Goal: Find specific page/section: Find specific page/section

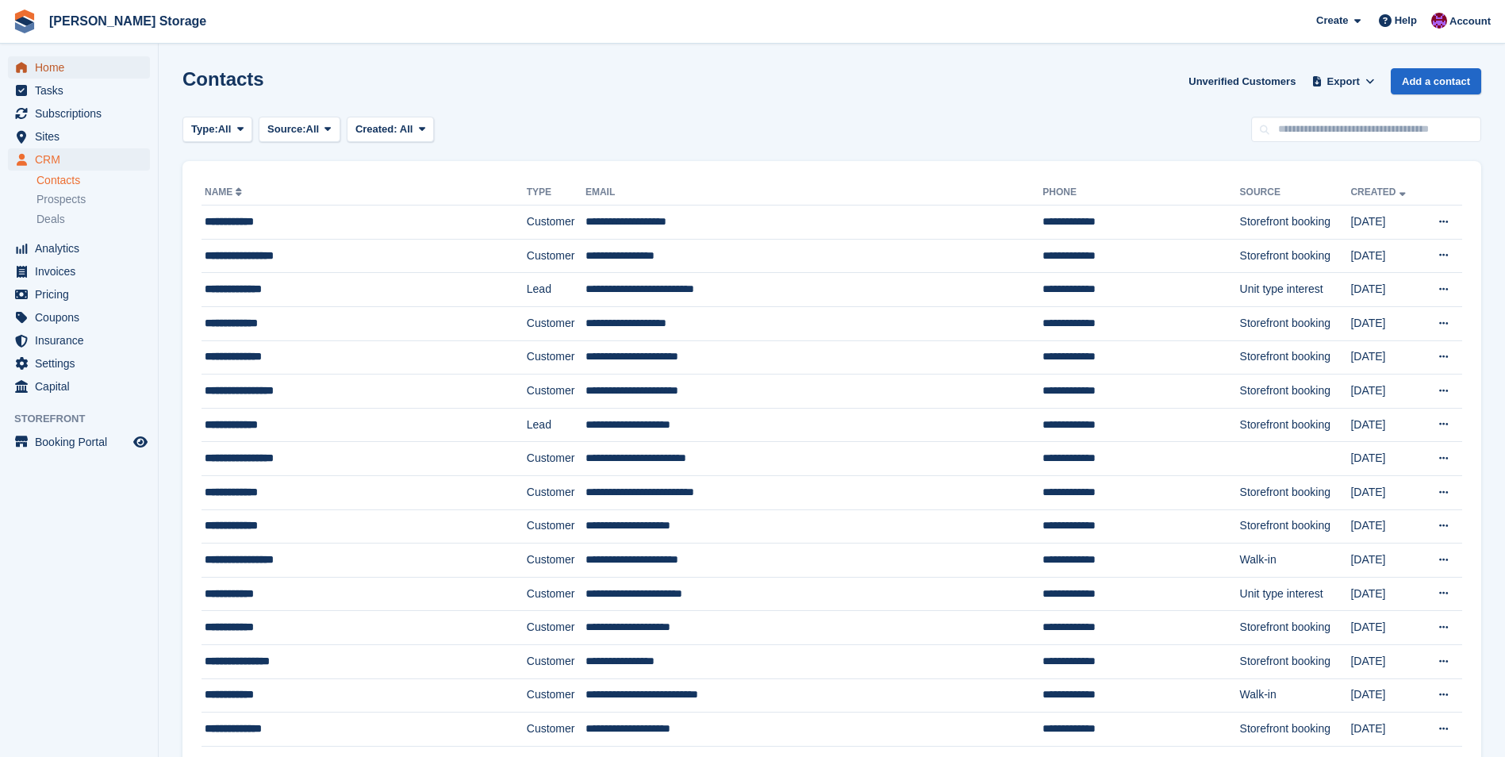
click at [34, 65] on link "Home" at bounding box center [79, 67] width 142 height 22
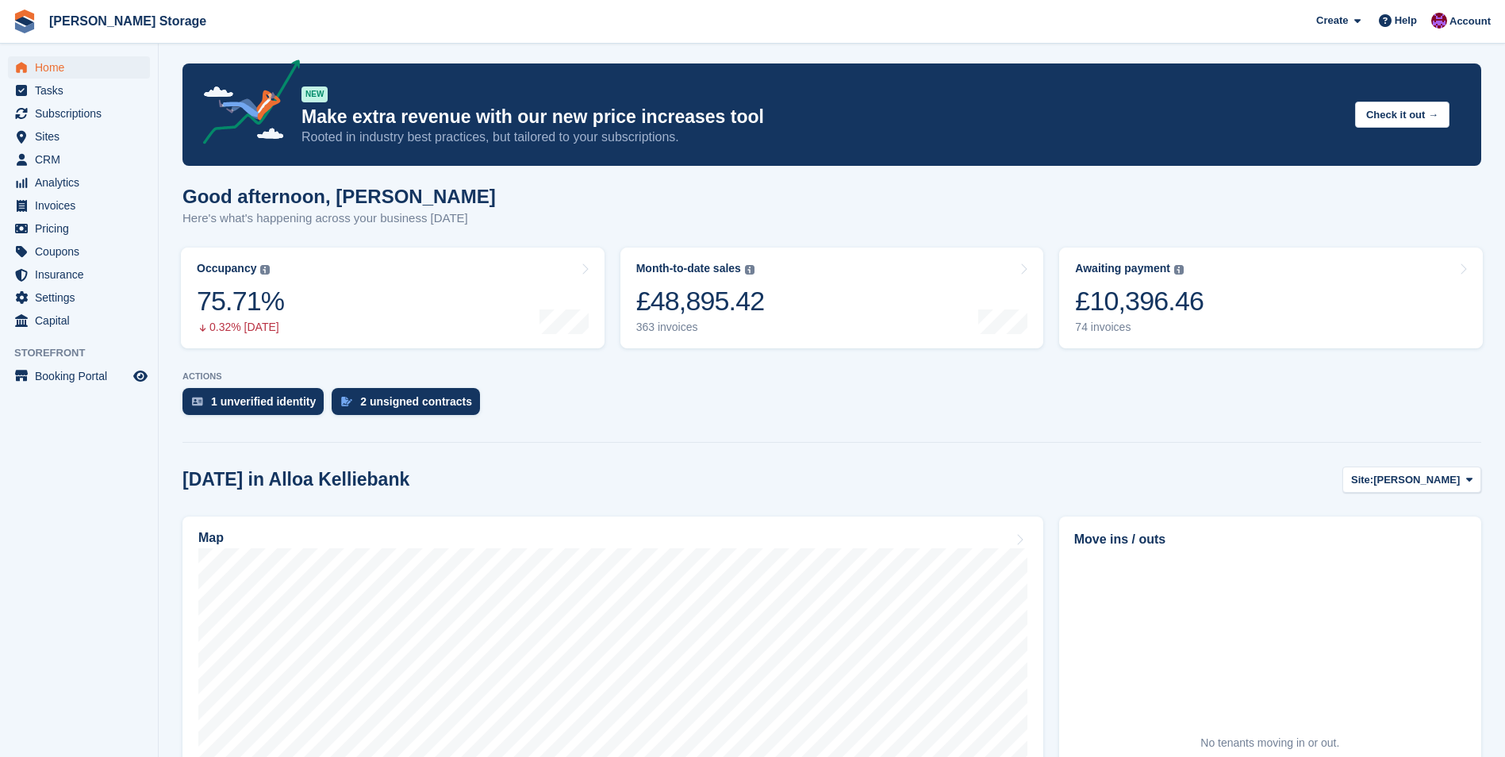
scroll to position [79, 0]
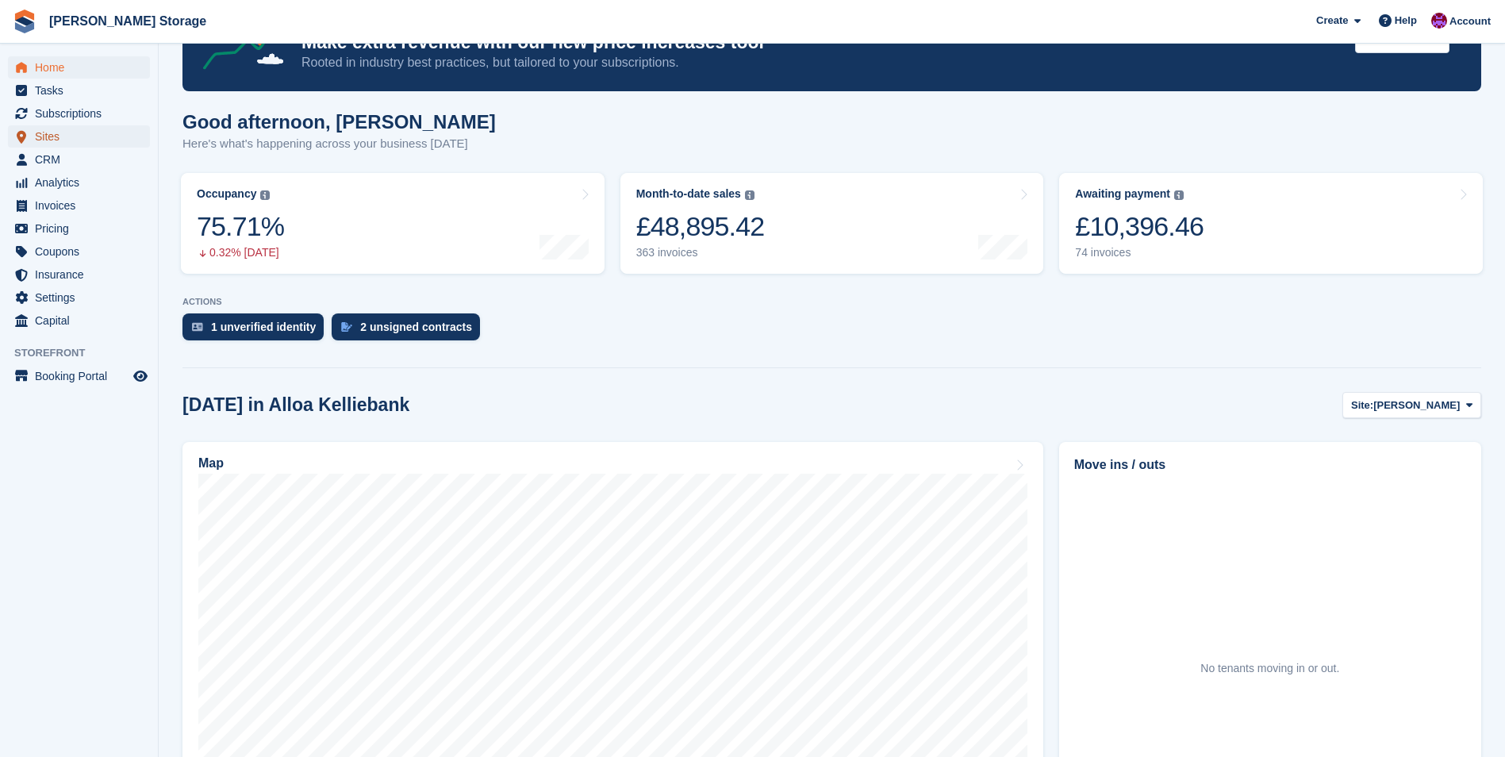
click at [35, 137] on span "Sites" at bounding box center [82, 136] width 95 height 22
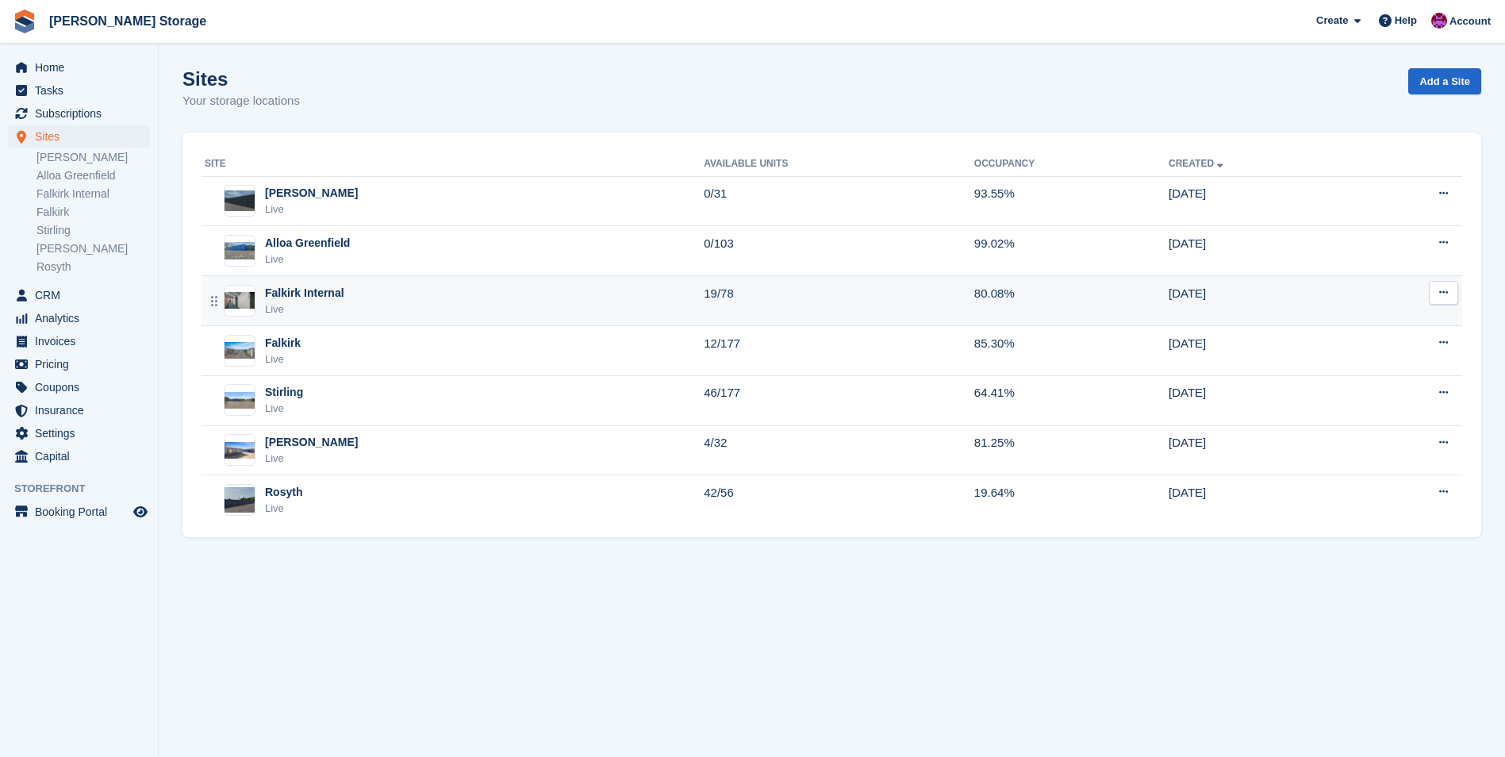
click at [617, 285] on div "Falkirk Internal Live" at bounding box center [454, 301] width 499 height 33
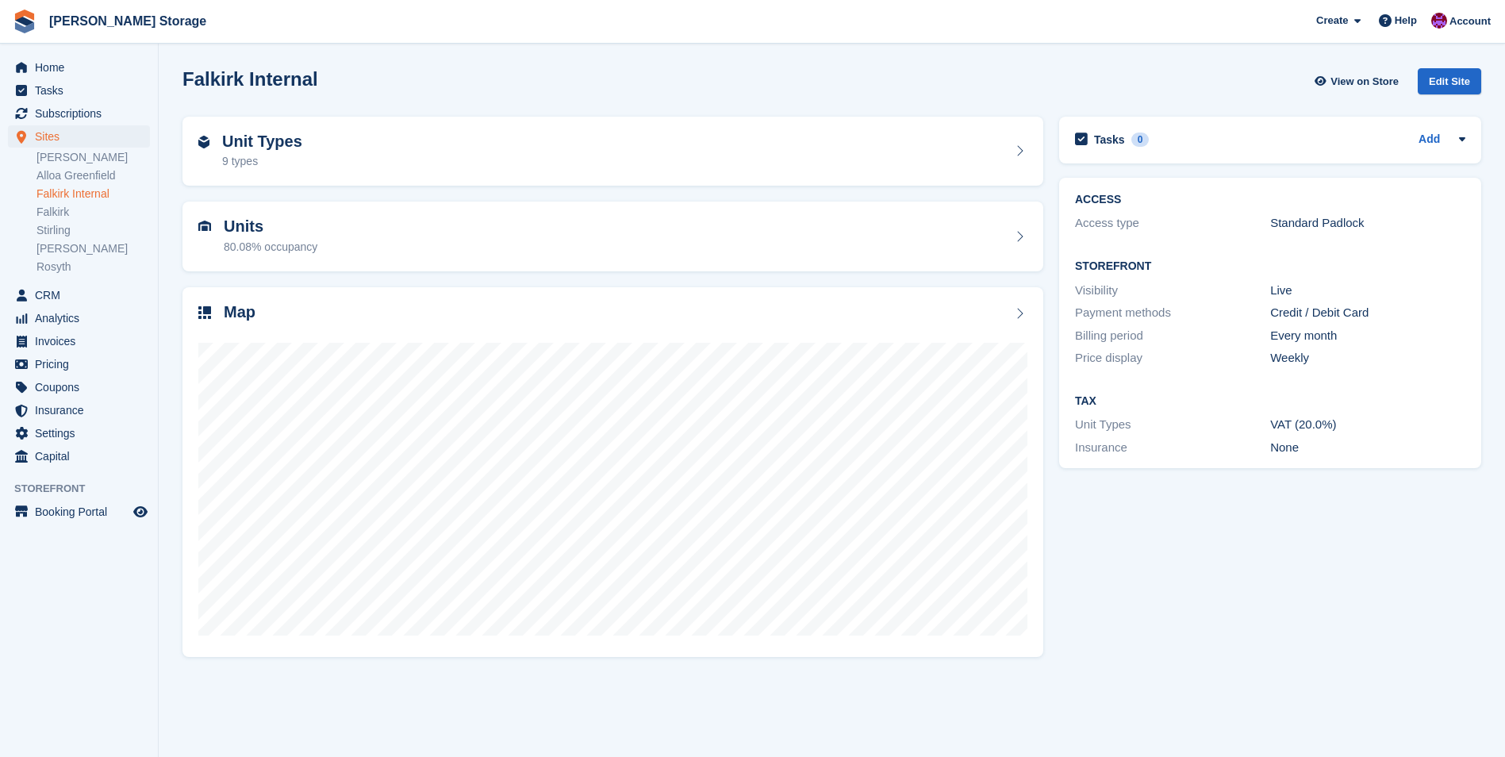
click at [32, 54] on div "Home Tasks Subscriptions Subscriptions Subscriptions Contracts Price increases …" at bounding box center [79, 259] width 158 height 418
click at [39, 68] on span "Home" at bounding box center [82, 67] width 95 height 22
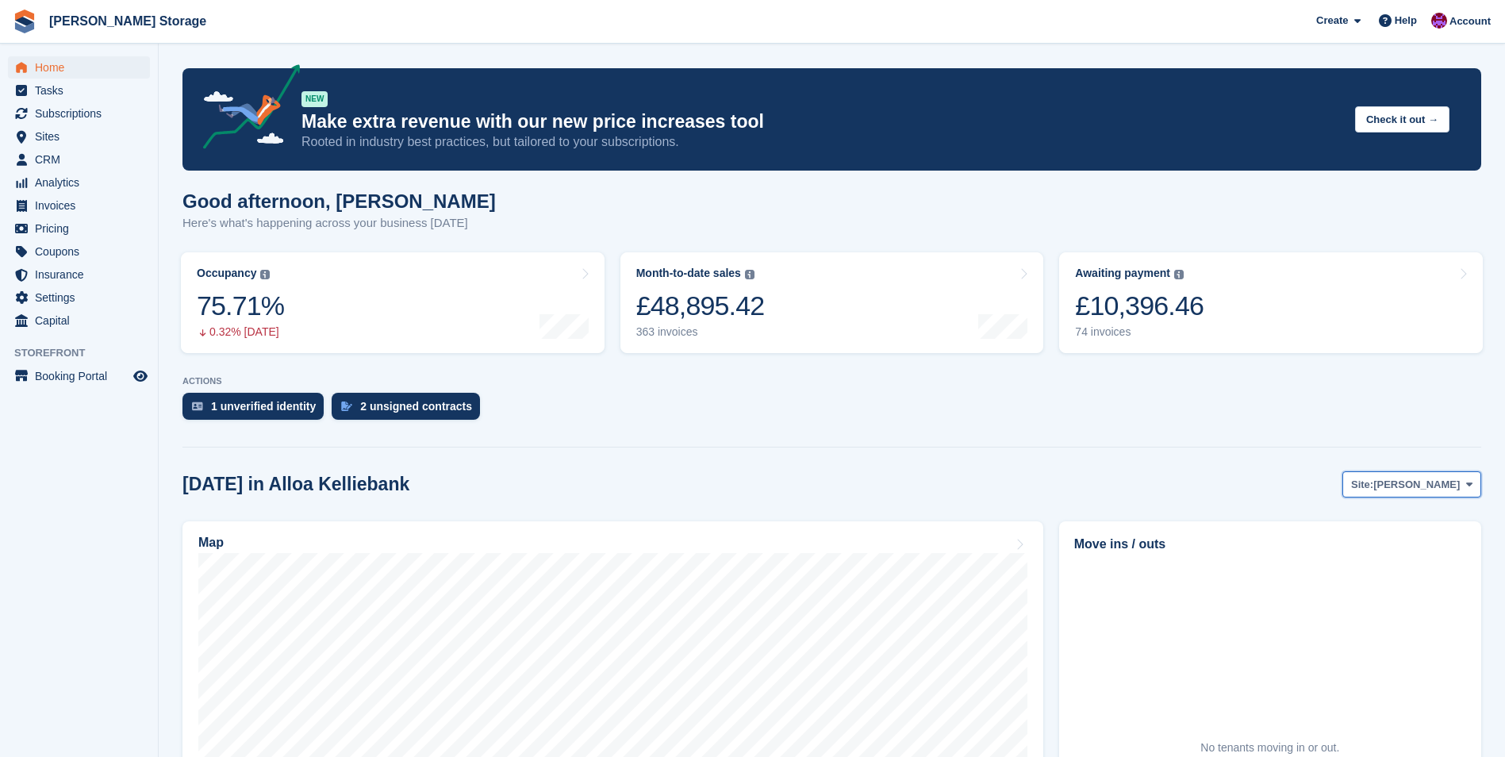
click at [1418, 493] on button "Site: Alloa Kelliebank" at bounding box center [1411, 484] width 139 height 26
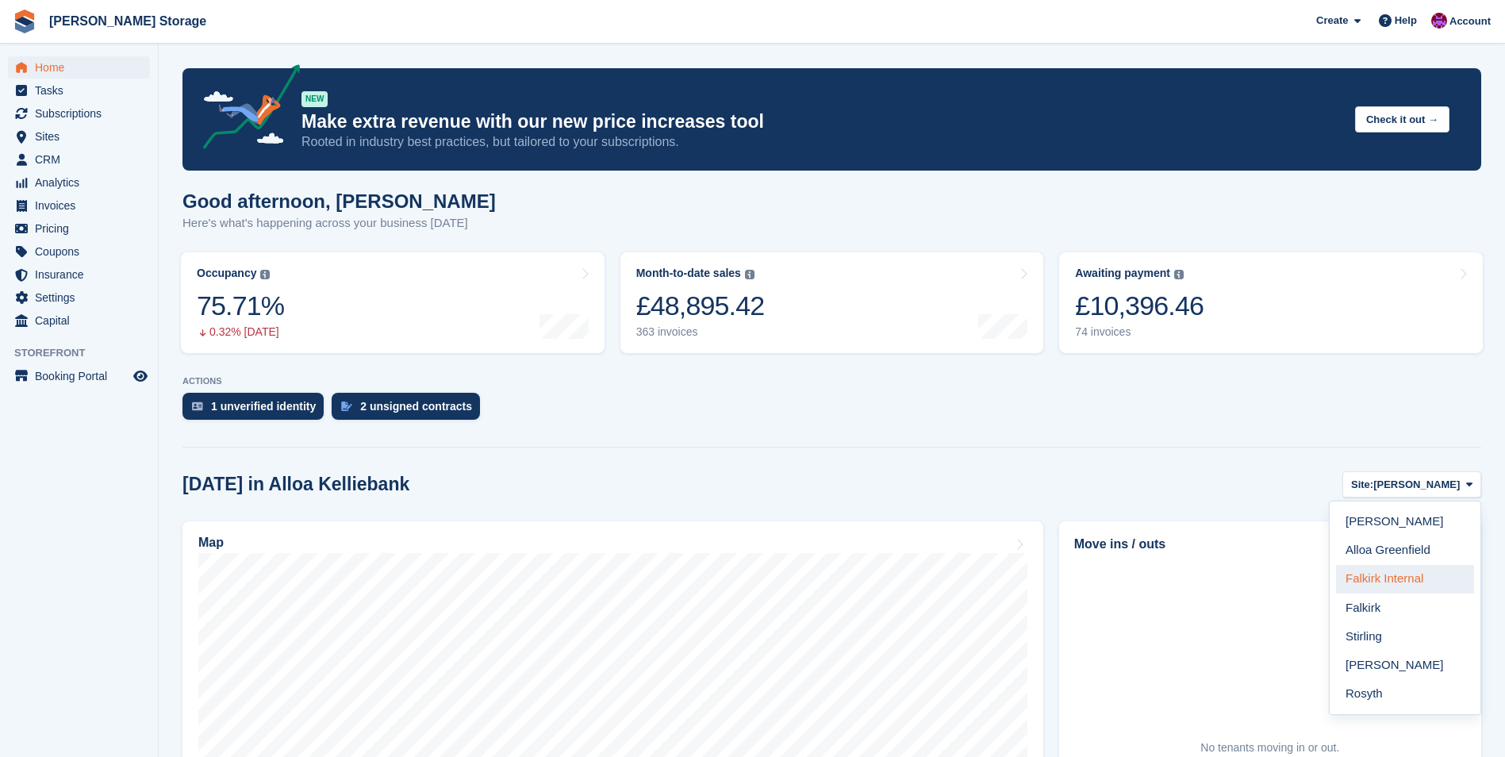
click at [1415, 584] on link "Falkirk Internal" at bounding box center [1405, 579] width 138 height 29
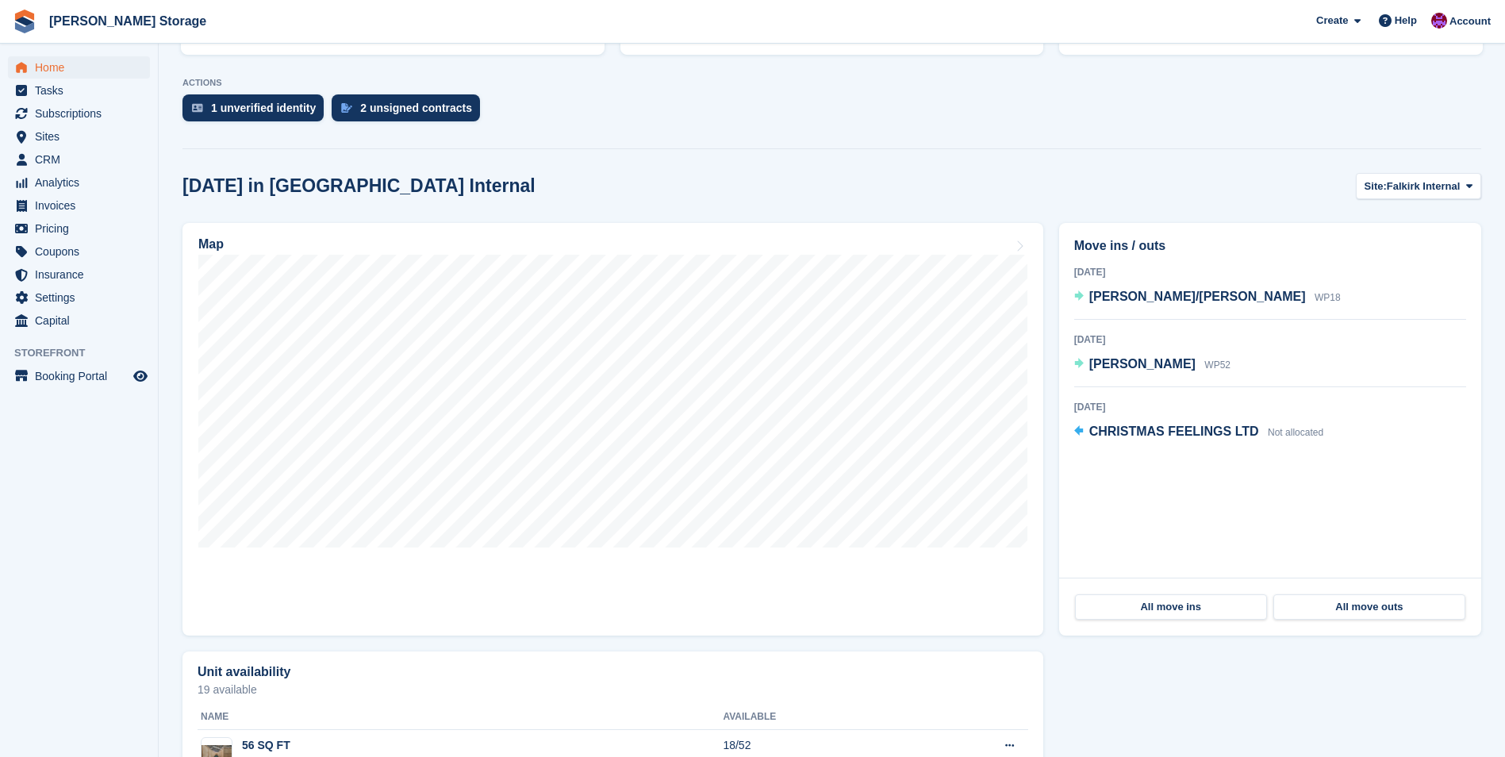
scroll to position [285, 0]
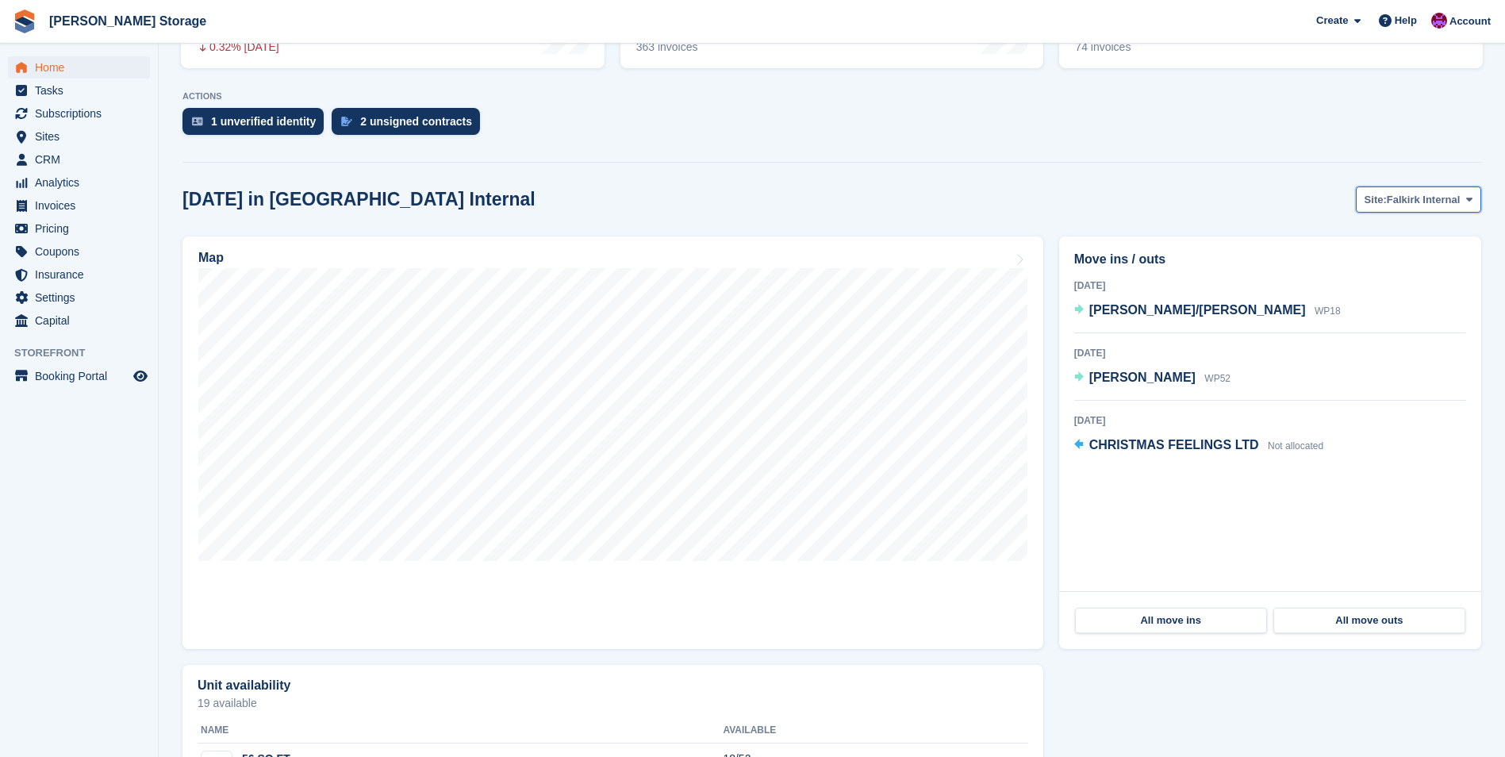
click at [1451, 194] on span "Falkirk Internal" at bounding box center [1423, 200] width 73 height 16
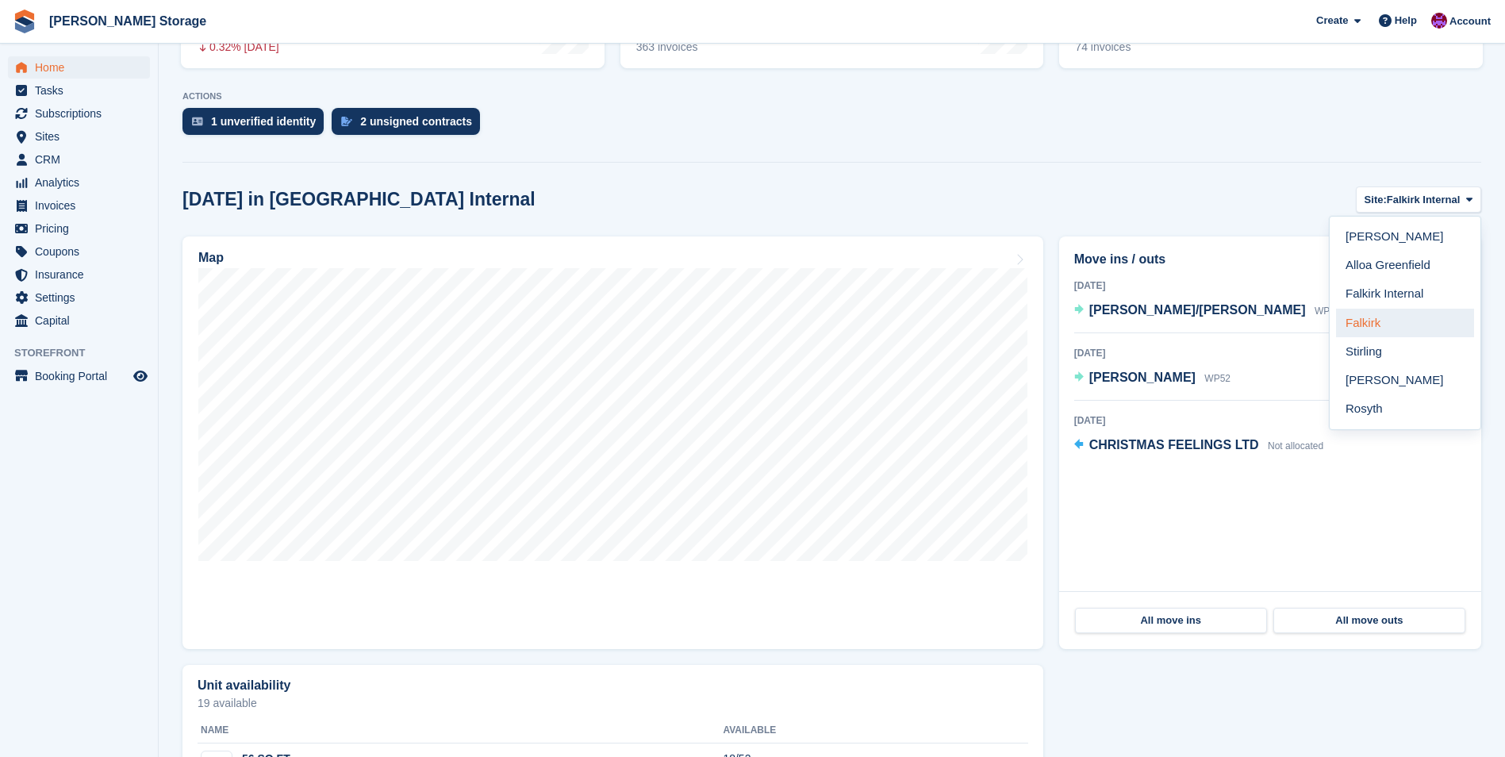
click at [1391, 325] on link "Falkirk" at bounding box center [1405, 323] width 138 height 29
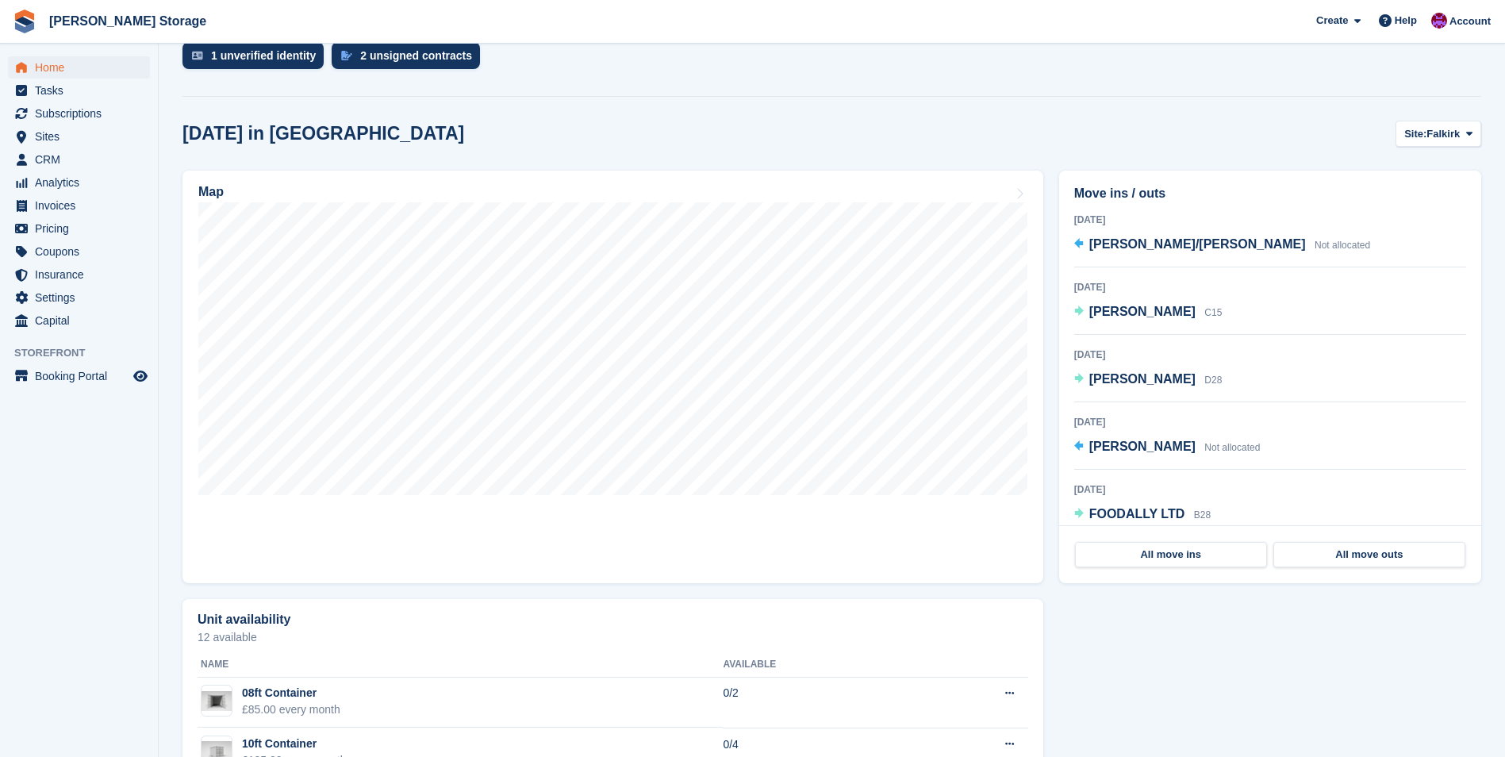
scroll to position [350, 0]
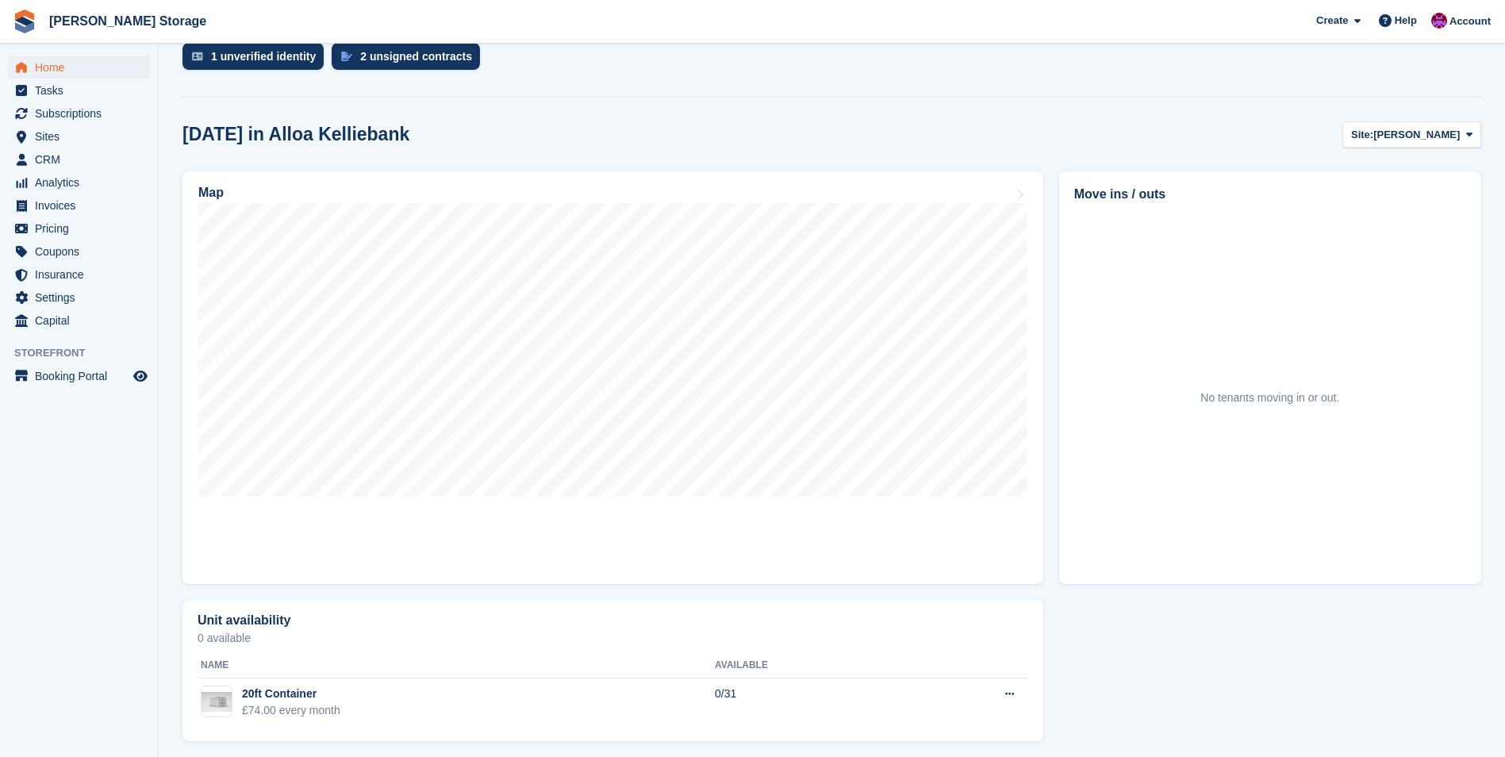
scroll to position [350, 0]
click at [1415, 130] on span "[PERSON_NAME]" at bounding box center [1416, 135] width 86 height 16
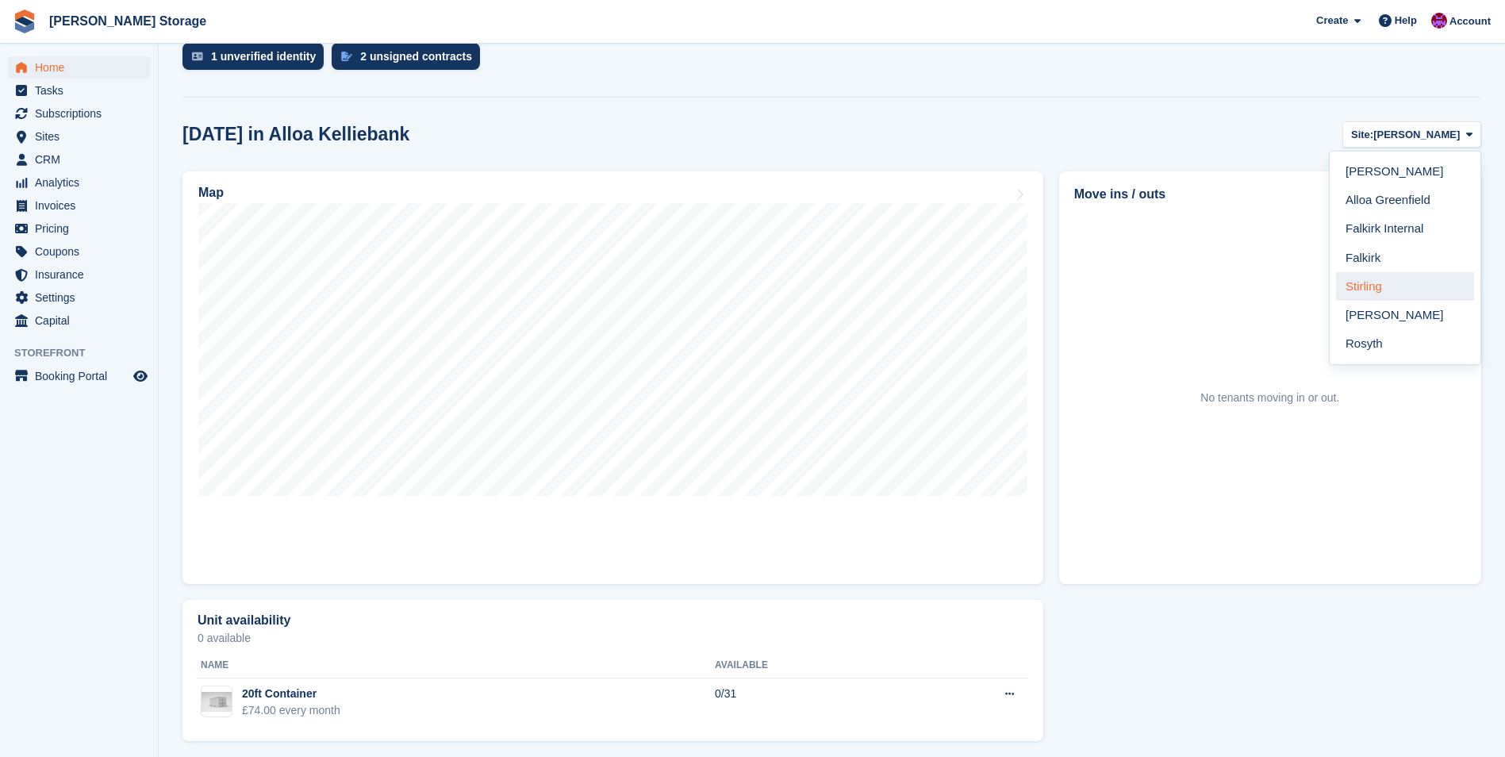
click at [1403, 285] on link "Stirling" at bounding box center [1405, 286] width 138 height 29
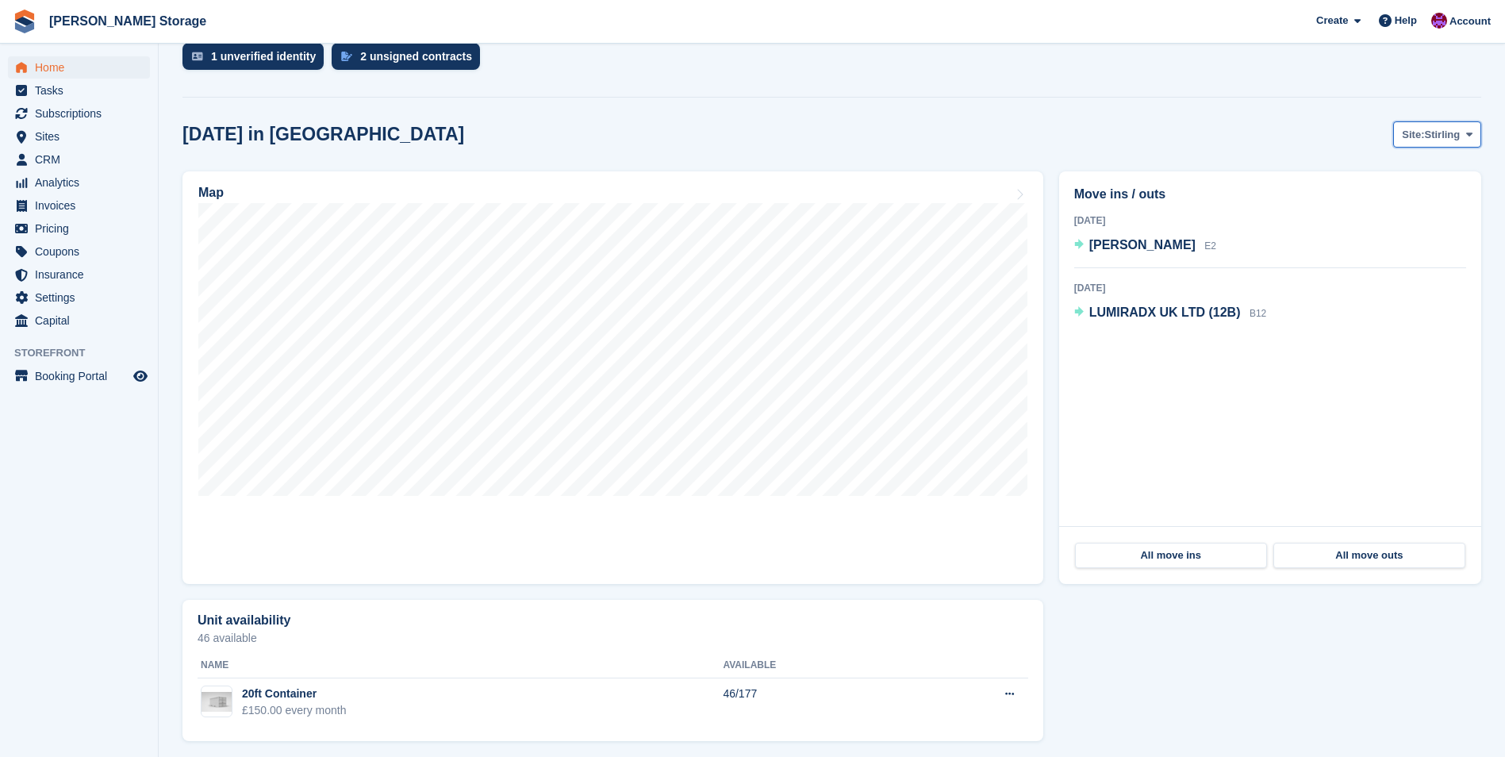
click at [1438, 141] on span "Stirling" at bounding box center [1442, 135] width 36 height 16
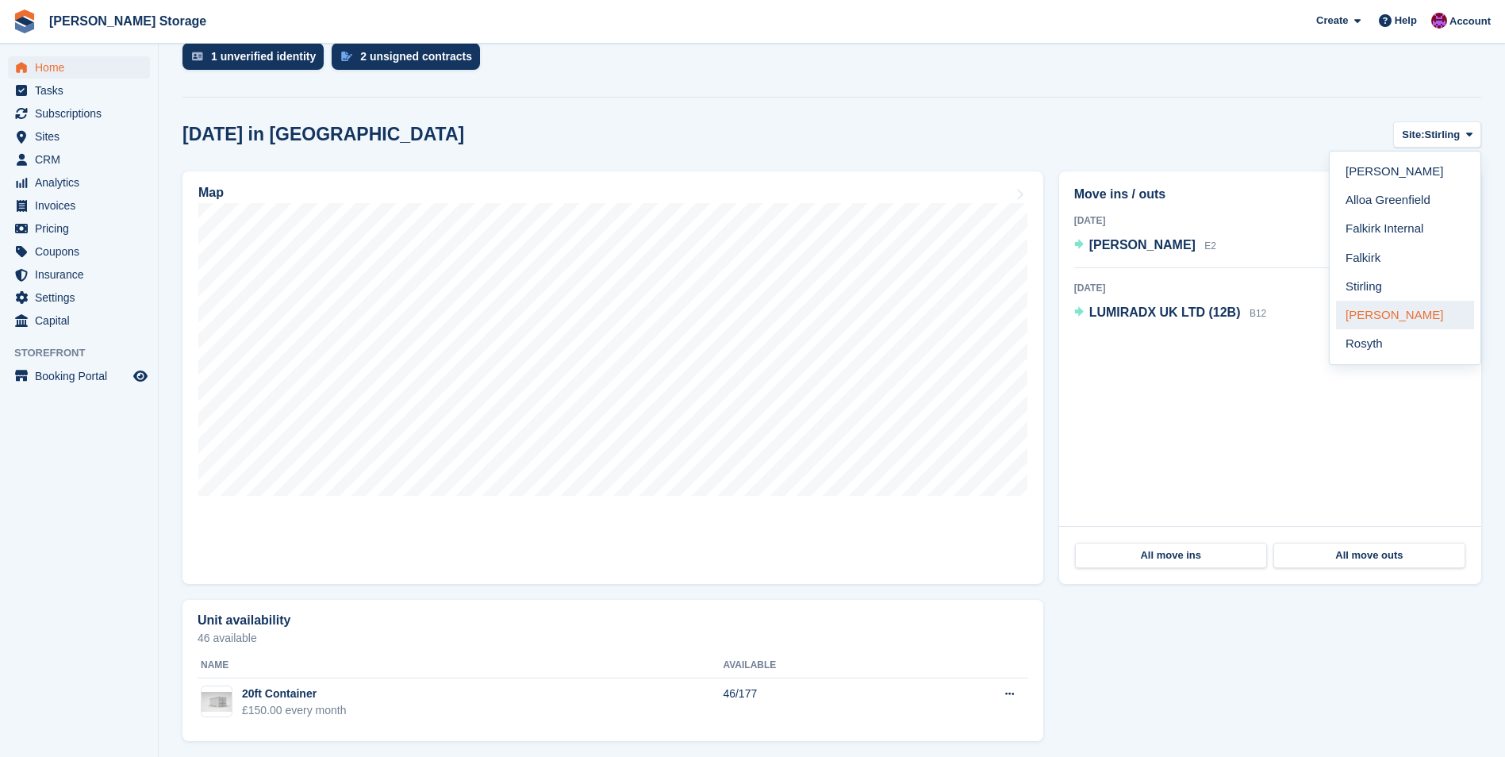
click at [1402, 313] on link "[PERSON_NAME]" at bounding box center [1405, 315] width 138 height 29
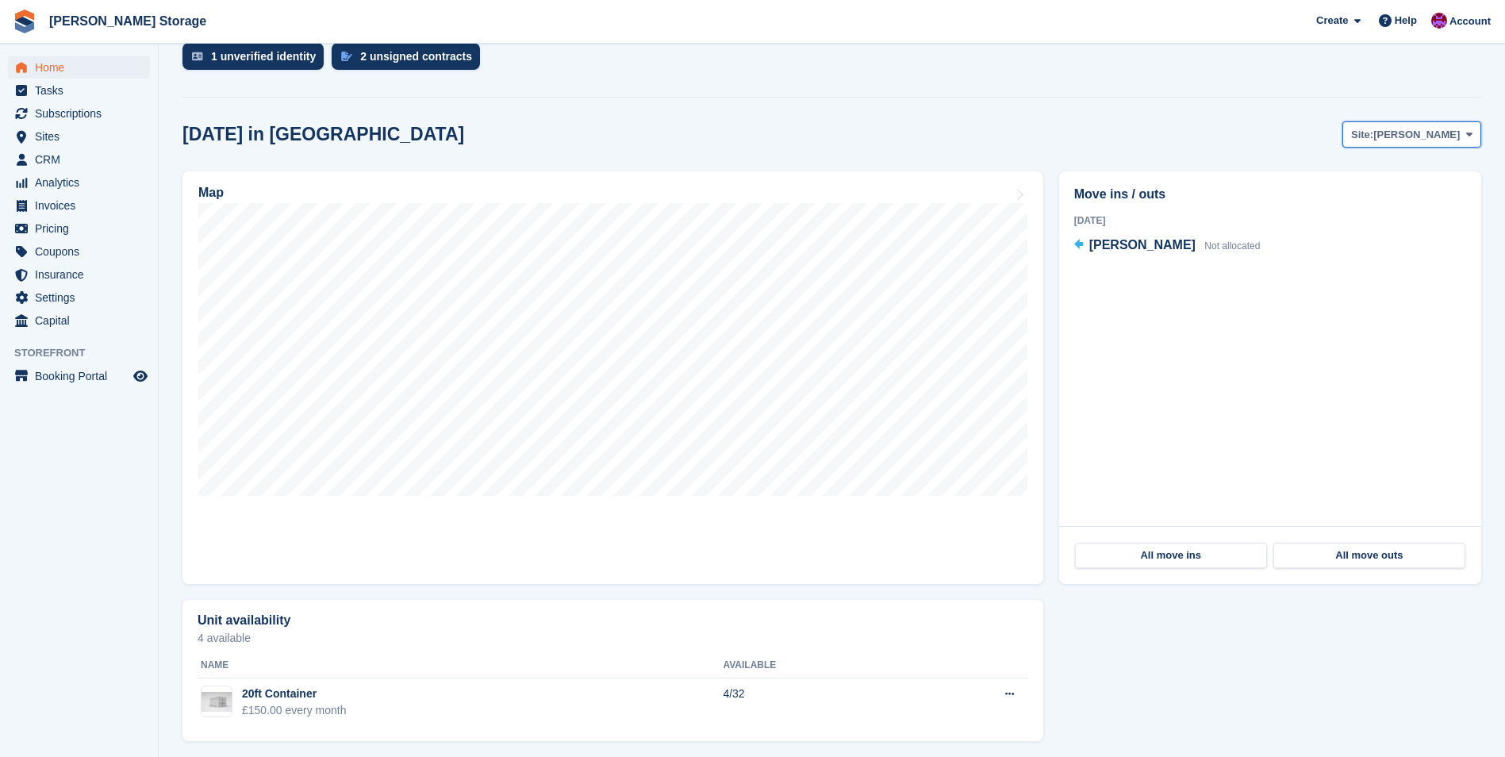
click at [1455, 133] on span "[PERSON_NAME]" at bounding box center [1416, 135] width 86 height 16
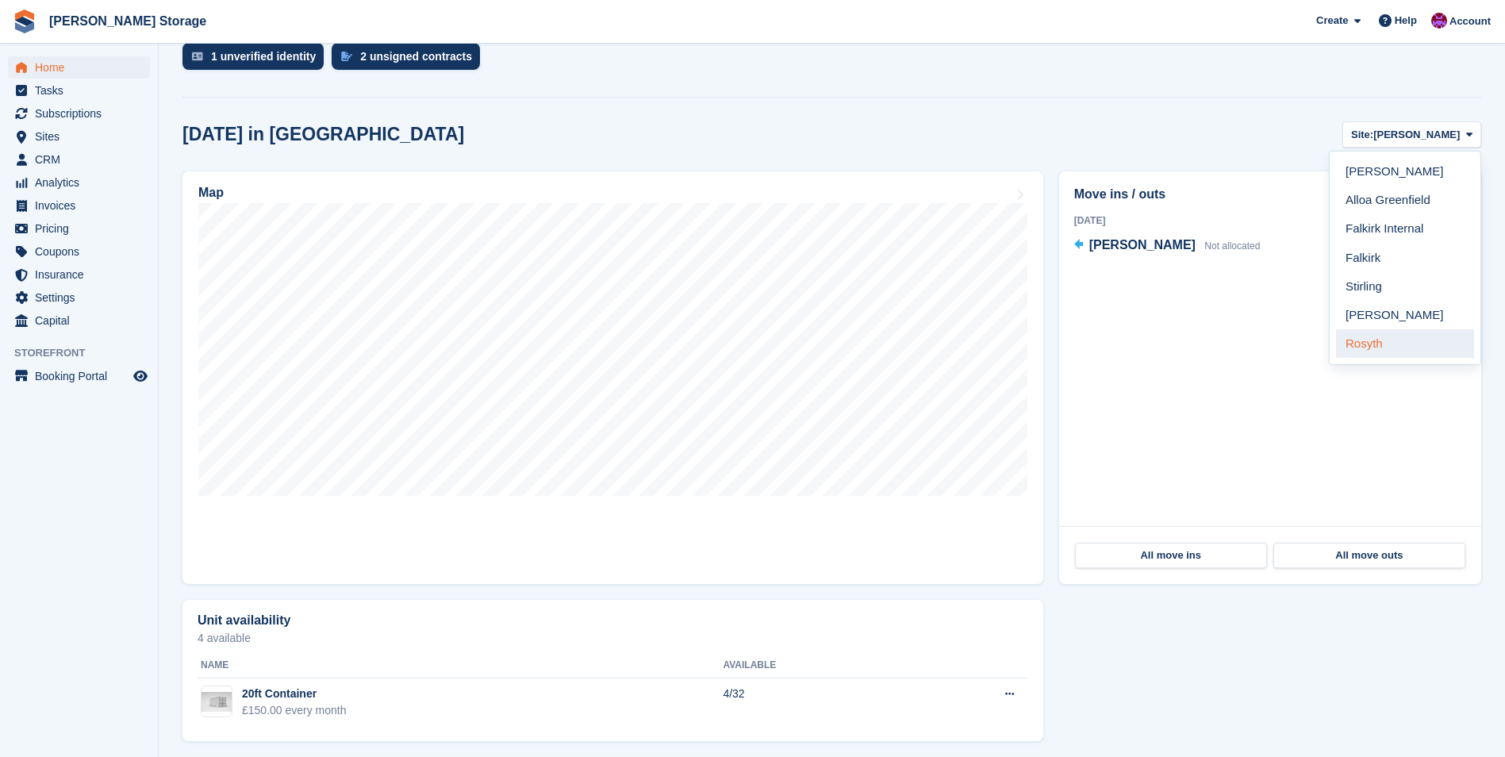
click at [1389, 354] on link "Rosyth" at bounding box center [1405, 343] width 138 height 29
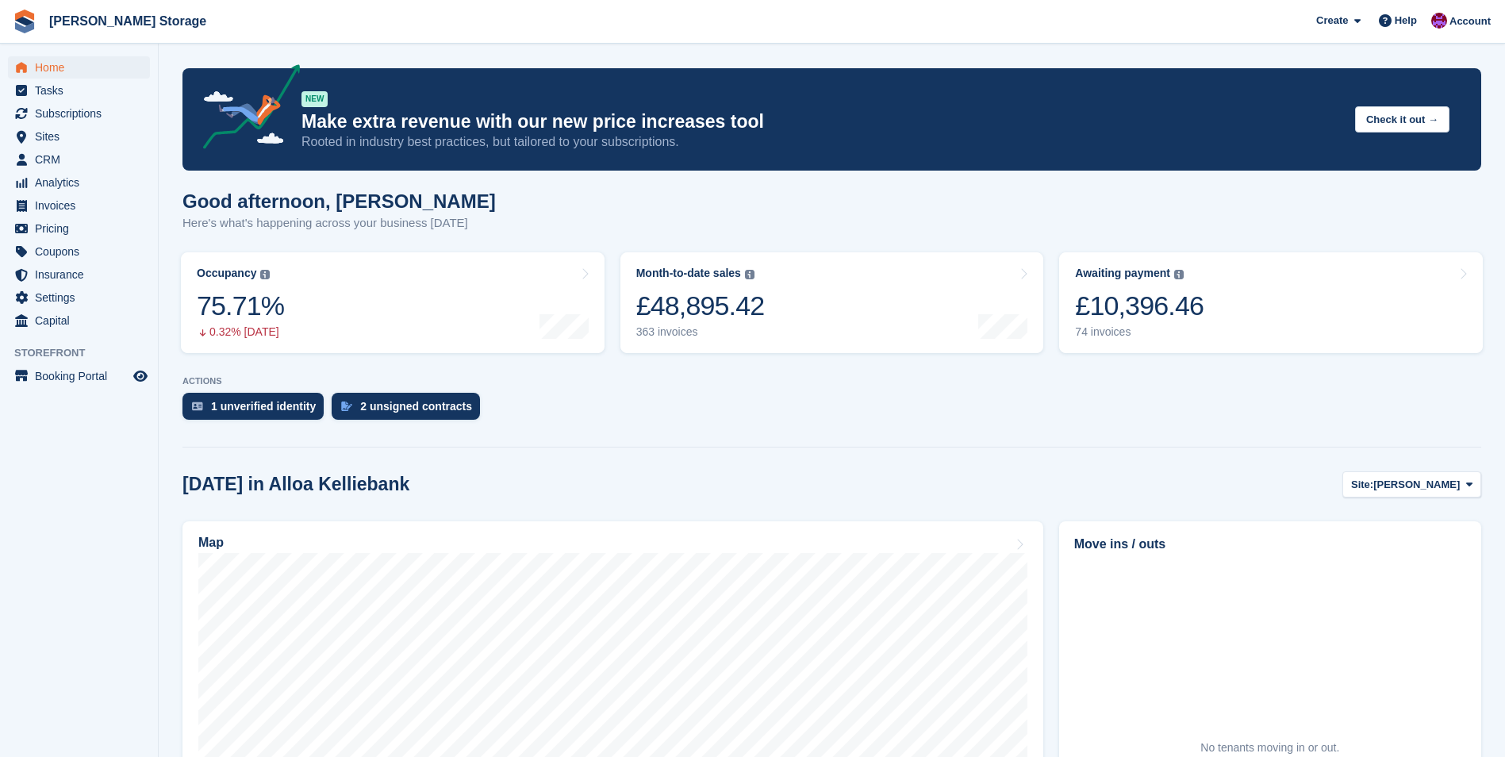
scroll to position [350, 0]
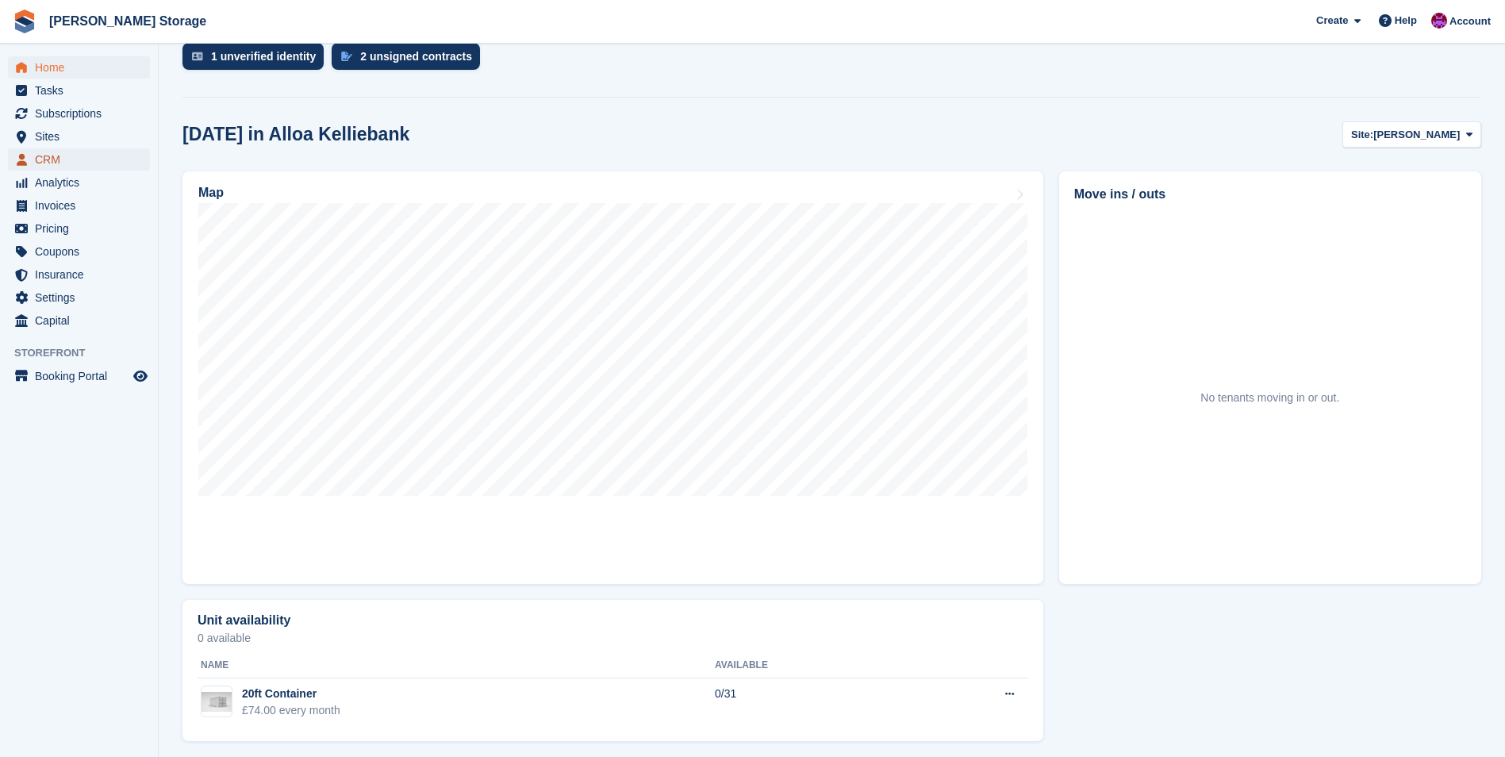
click at [59, 155] on span "CRM" at bounding box center [82, 159] width 95 height 22
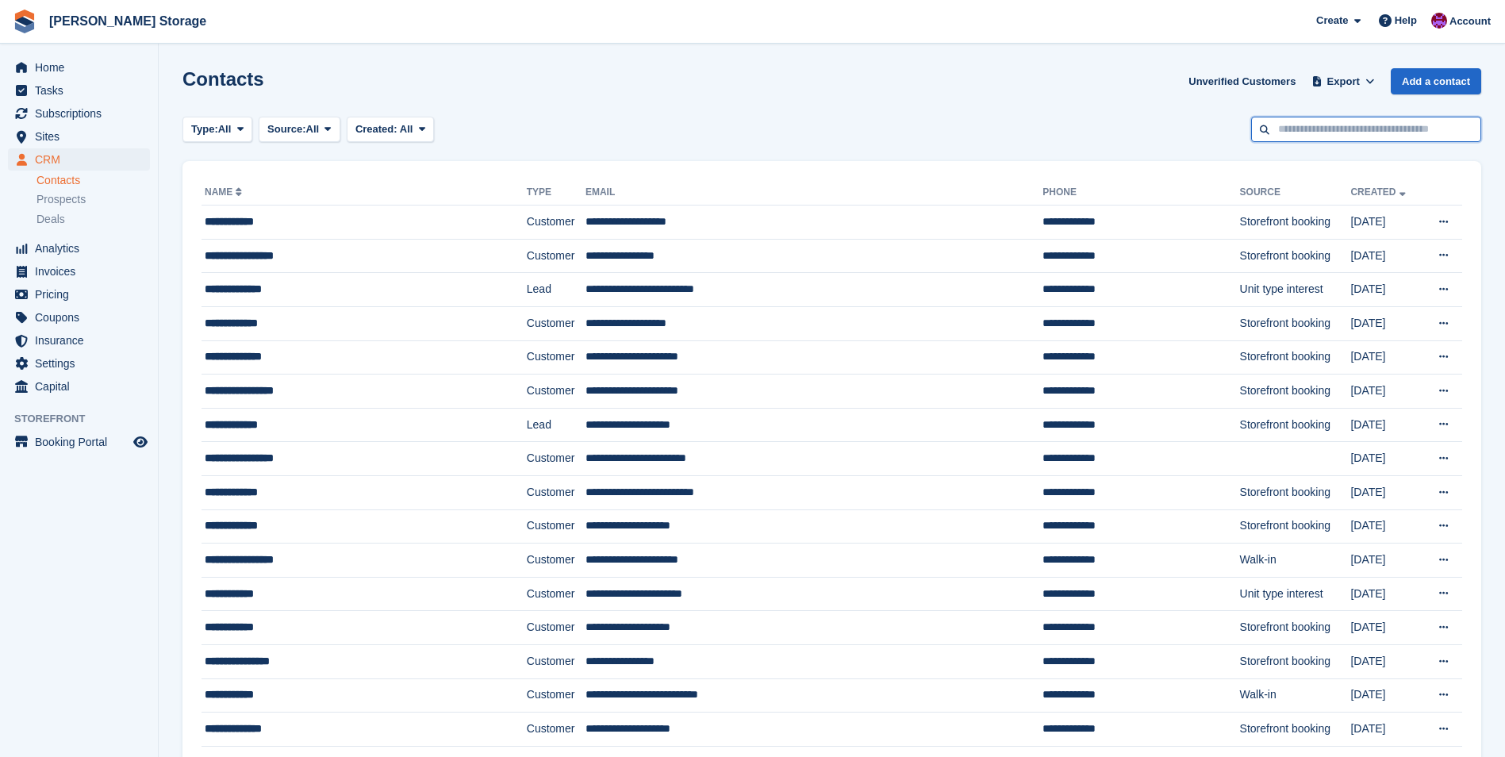
click at [1324, 125] on input "text" at bounding box center [1366, 130] width 230 height 26
type input "*****"
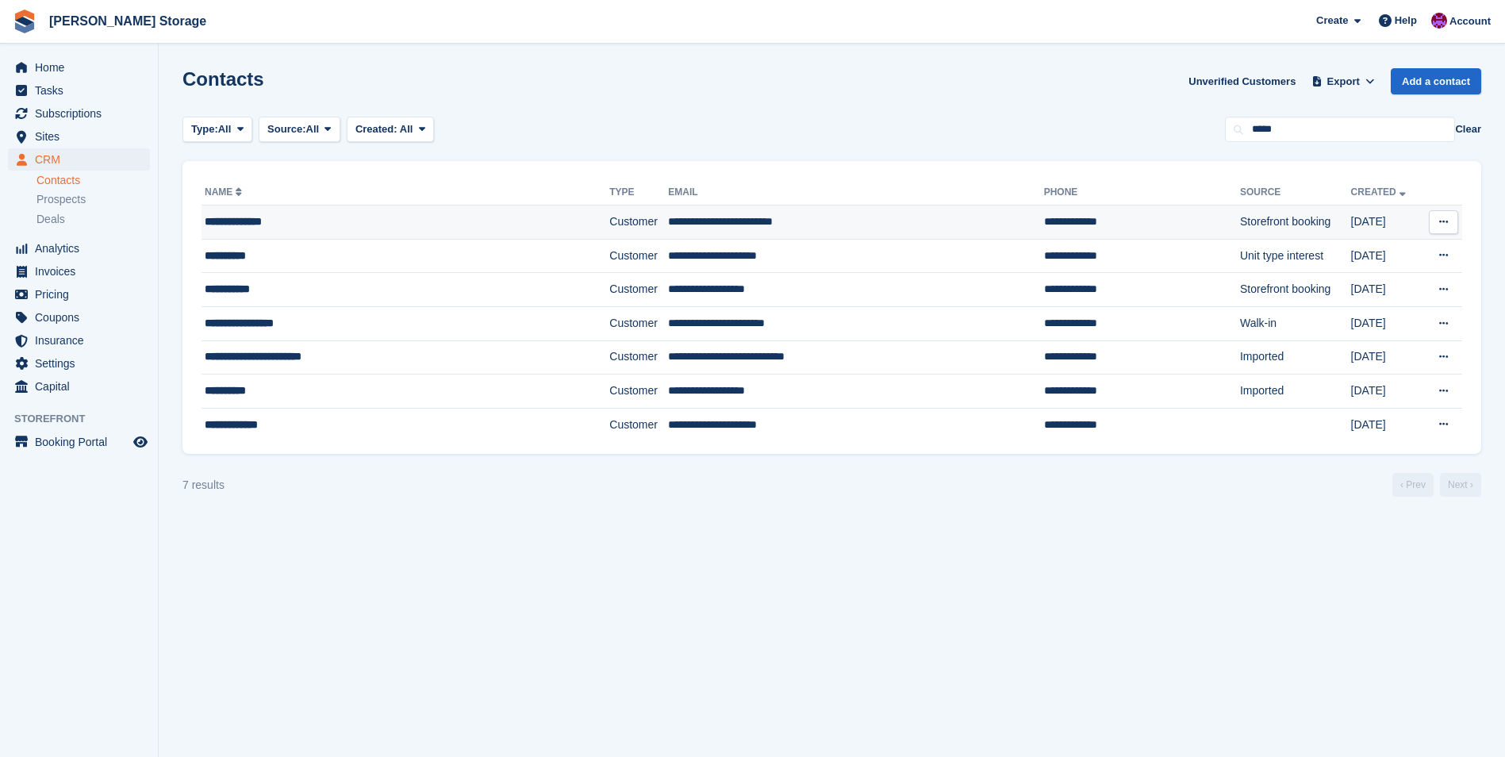
click at [782, 219] on td "**********" at bounding box center [855, 222] width 375 height 34
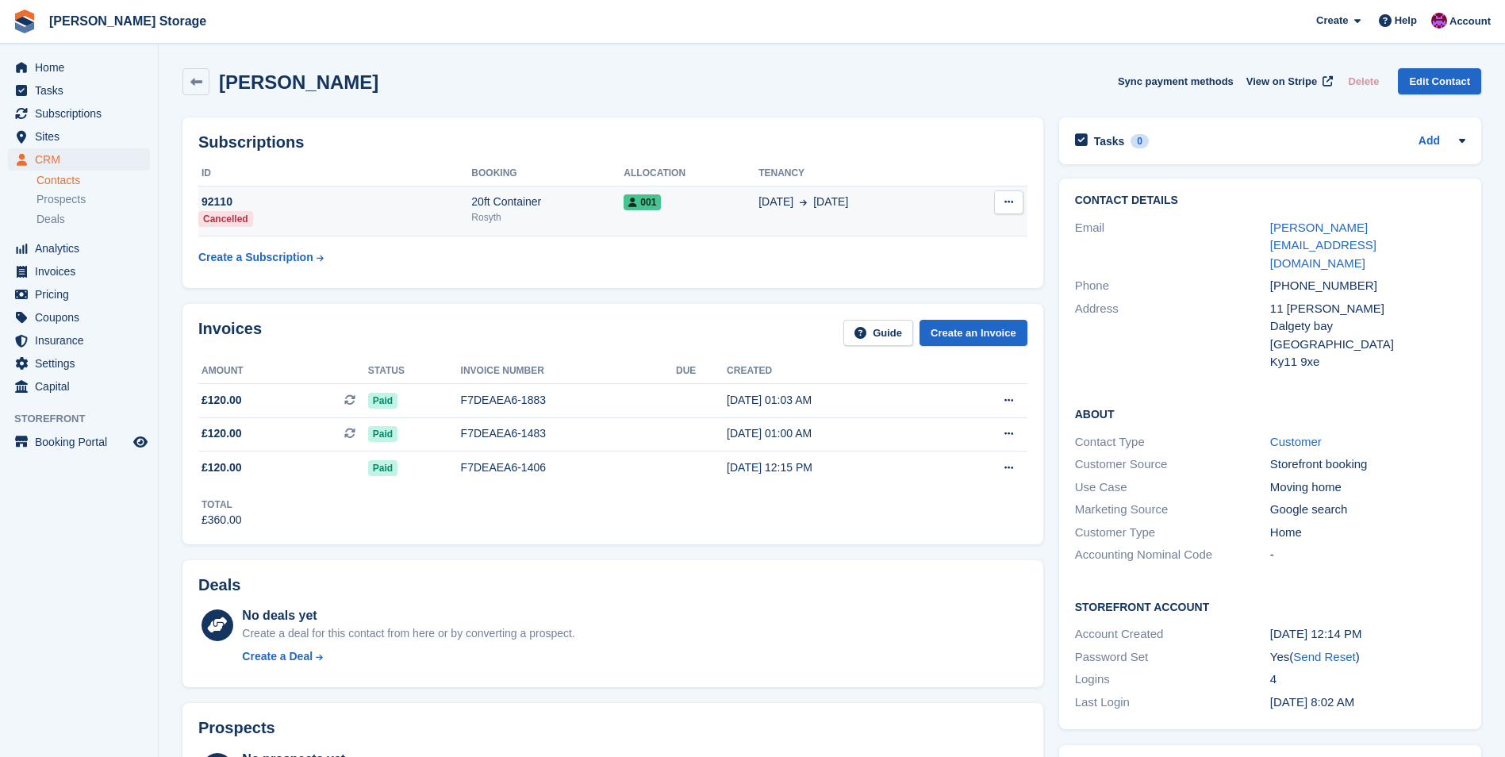
click at [564, 207] on div "20ft Container" at bounding box center [547, 202] width 152 height 17
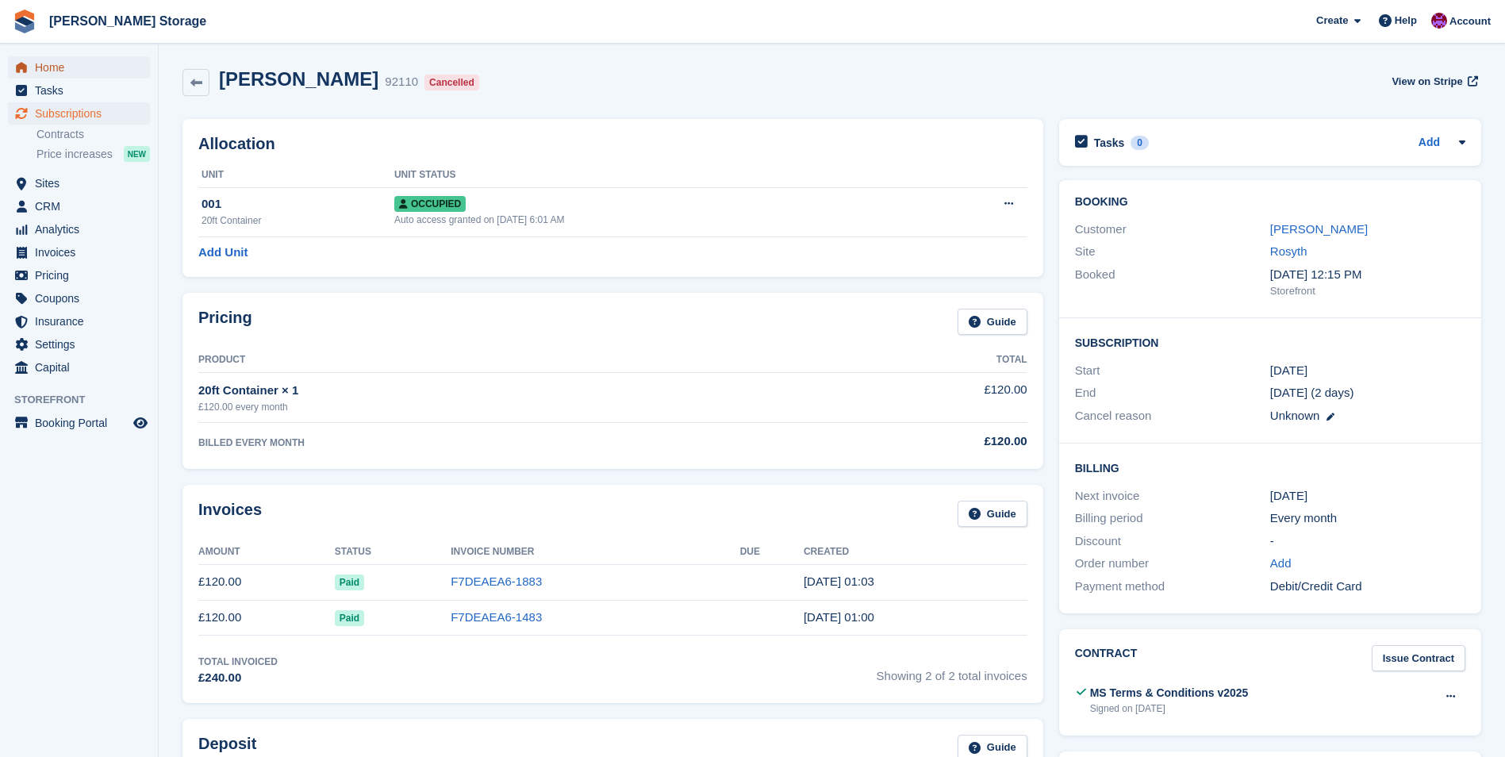
click at [52, 70] on span "Home" at bounding box center [82, 67] width 95 height 22
